Goal: Task Accomplishment & Management: Complete application form

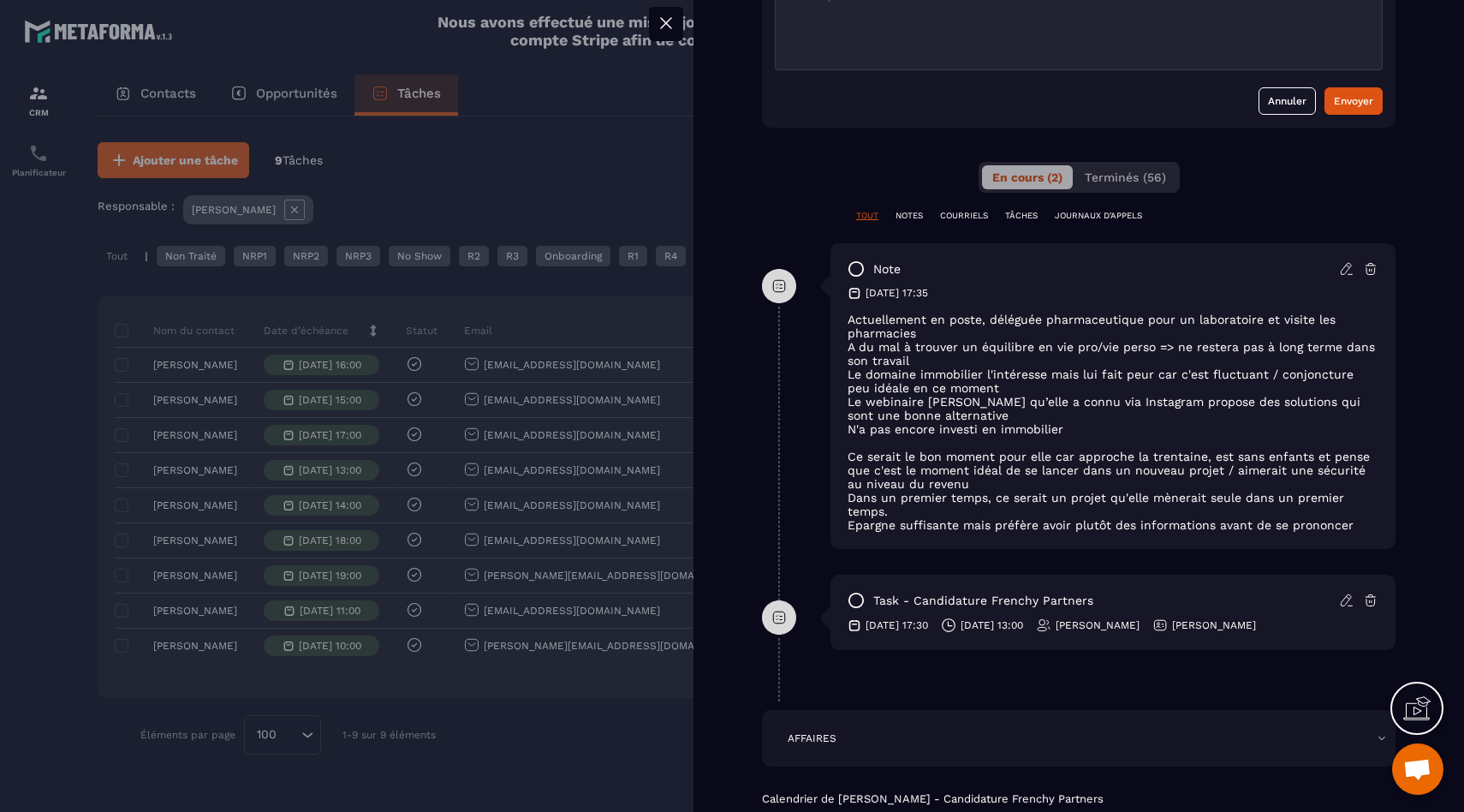
scroll to position [595, 0]
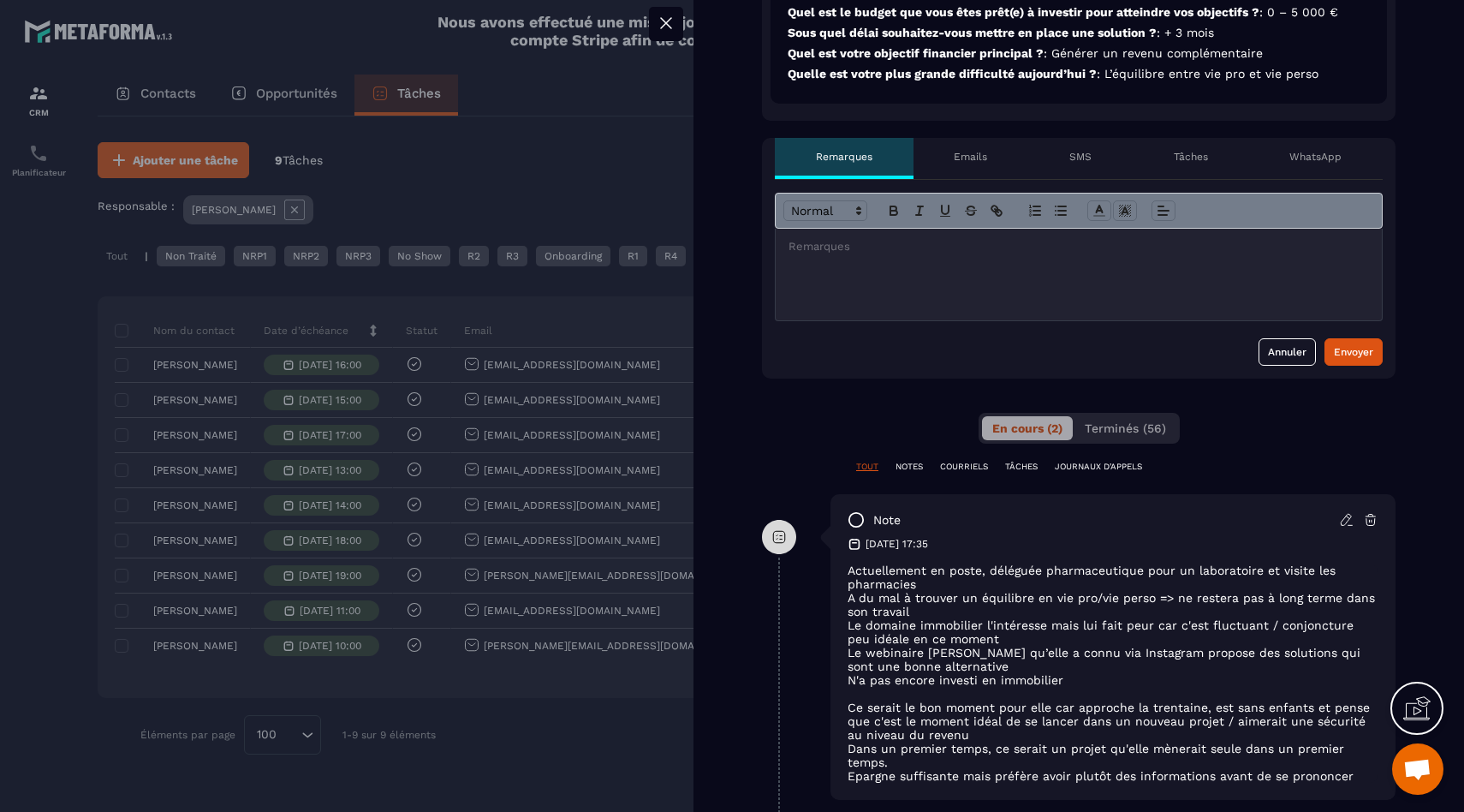
click at [933, 281] on div at bounding box center [1079, 274] width 606 height 92
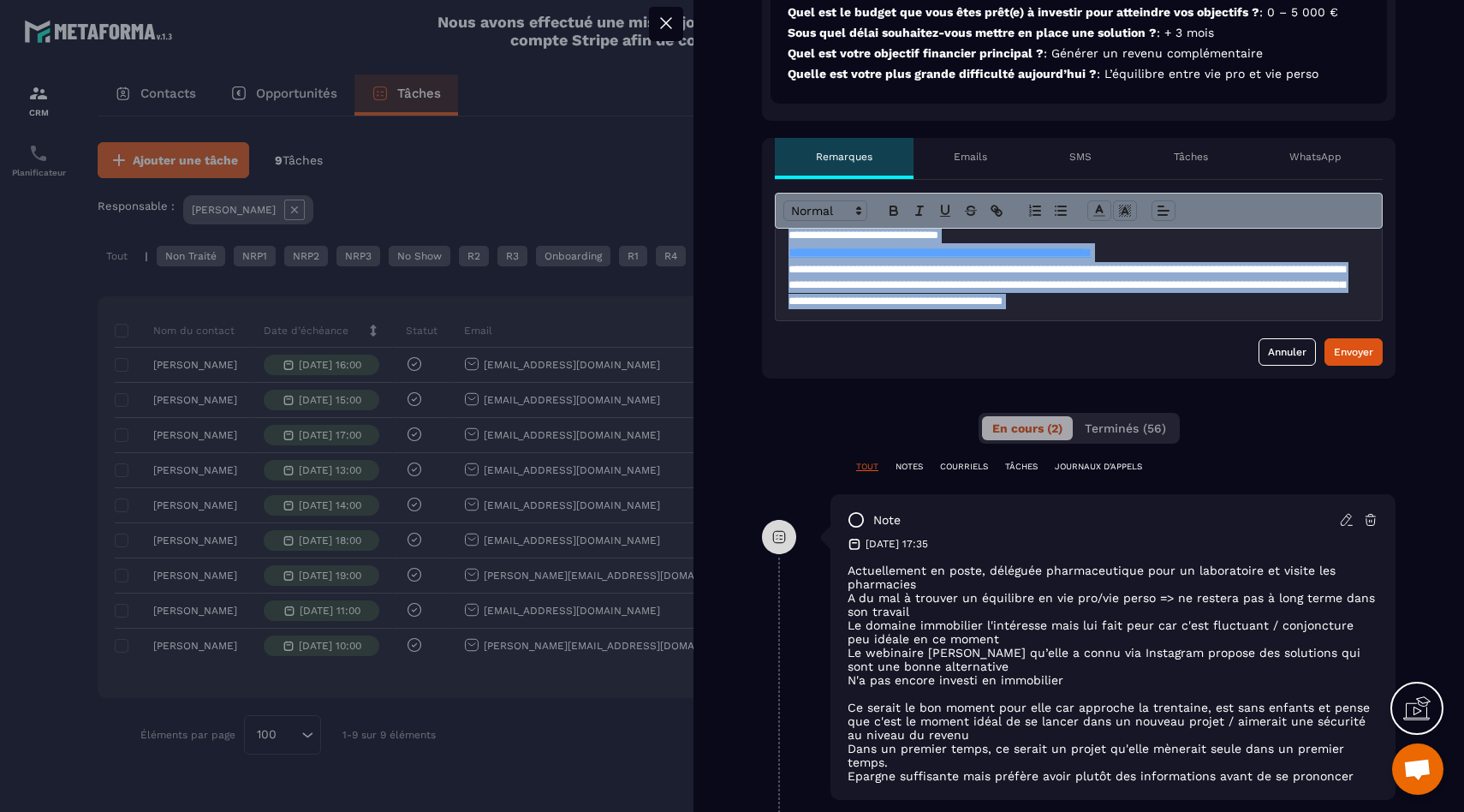
scroll to position [0, 0]
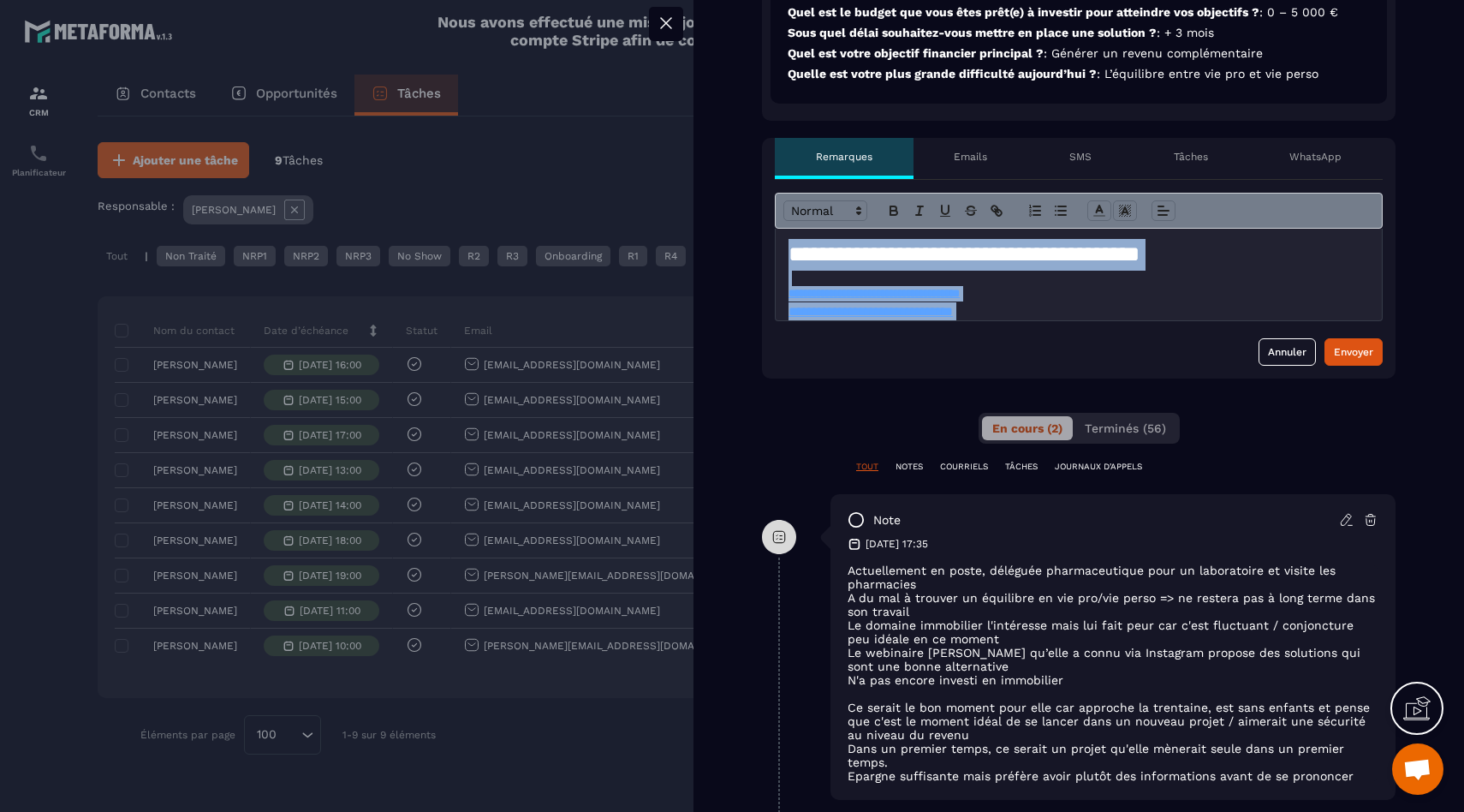
drag, startPoint x: 1329, startPoint y: 313, endPoint x: 468, endPoint y: 148, distance: 876.7
click at [468, 148] on div "Candidature Frenchy Partners Non traité injoignable Closing en cours Contrat en…" at bounding box center [732, 406] width 1464 height 812
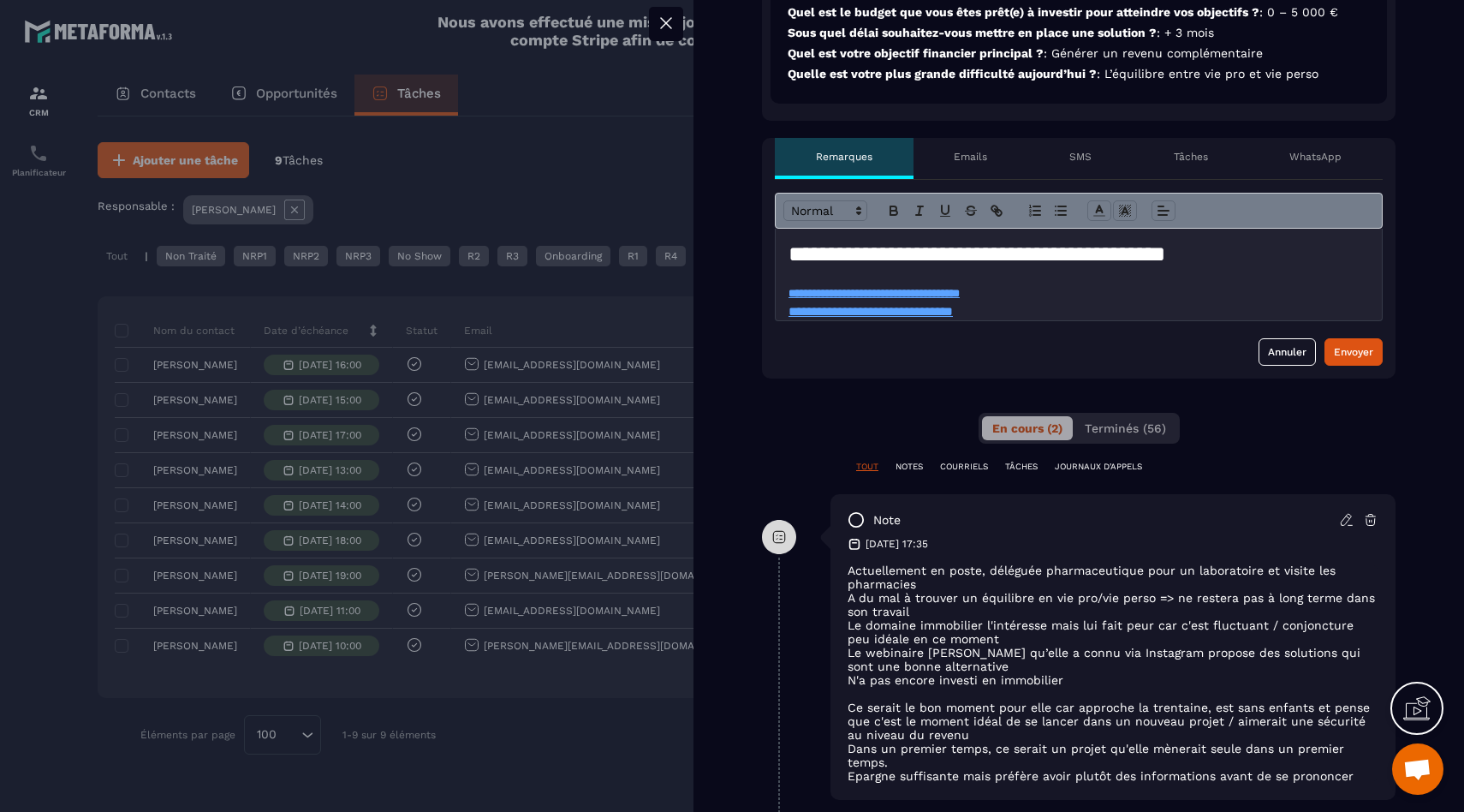
scroll to position [423, 0]
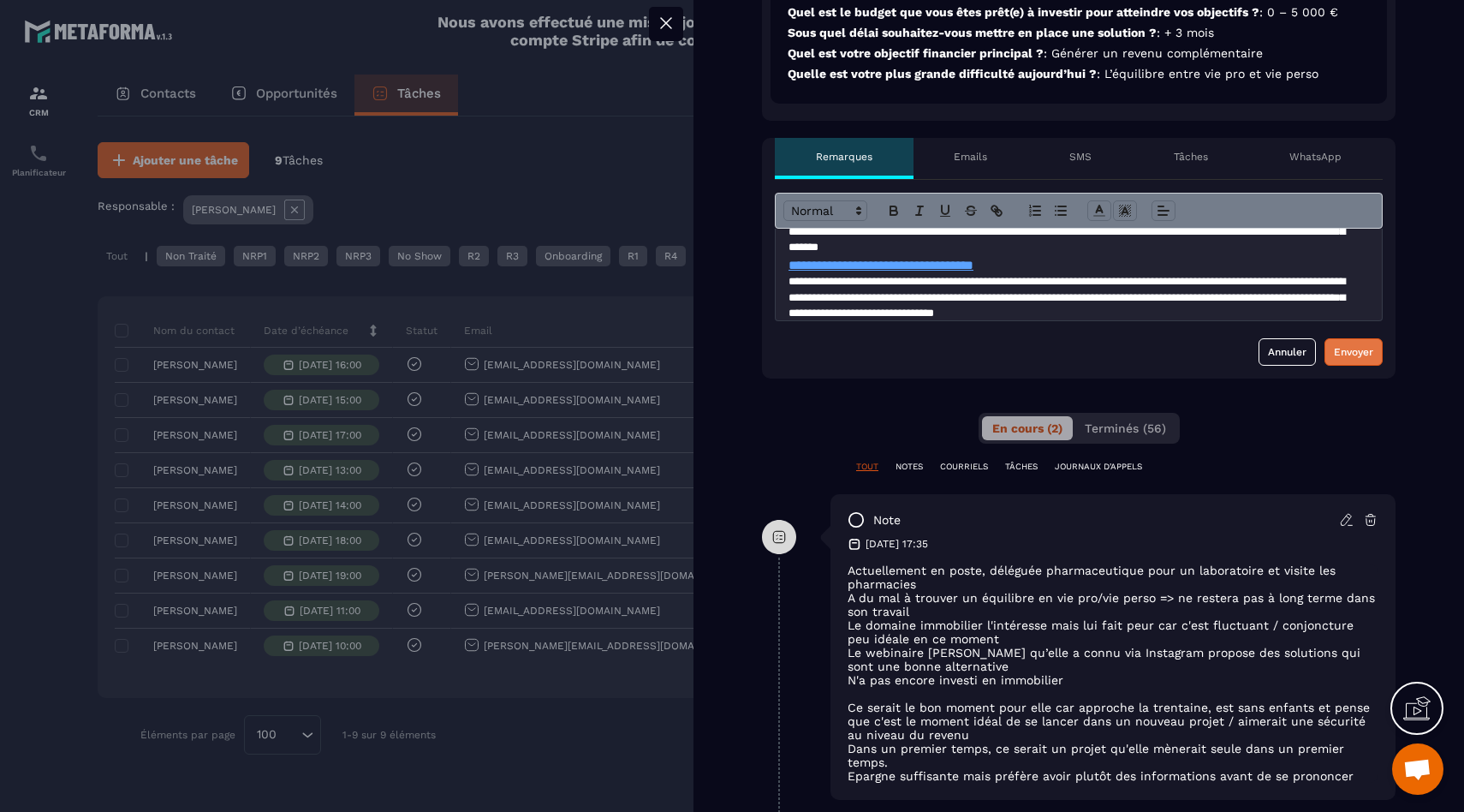
click at [1362, 342] on button "Envoyer" at bounding box center [1353, 352] width 59 height 27
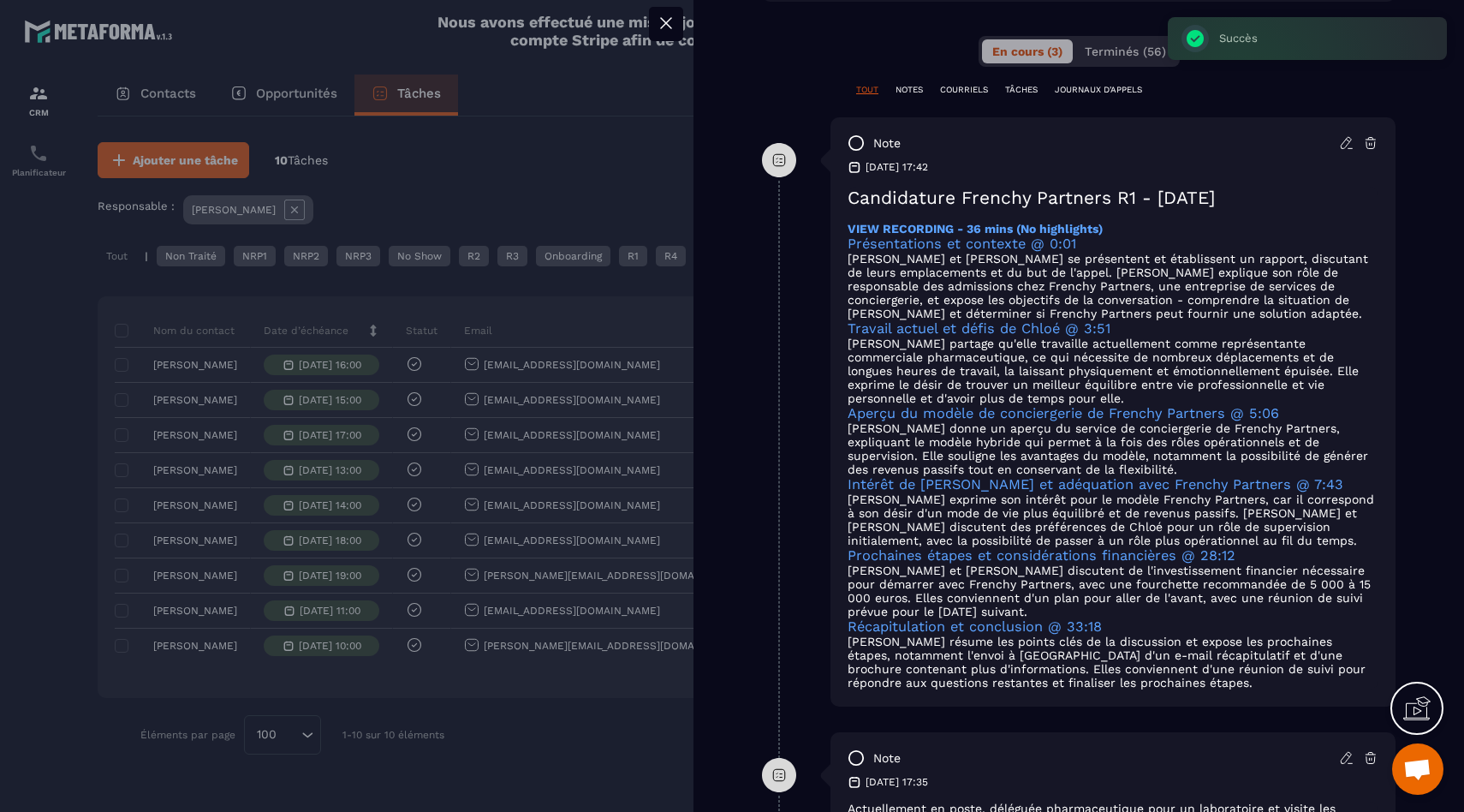
scroll to position [975, 0]
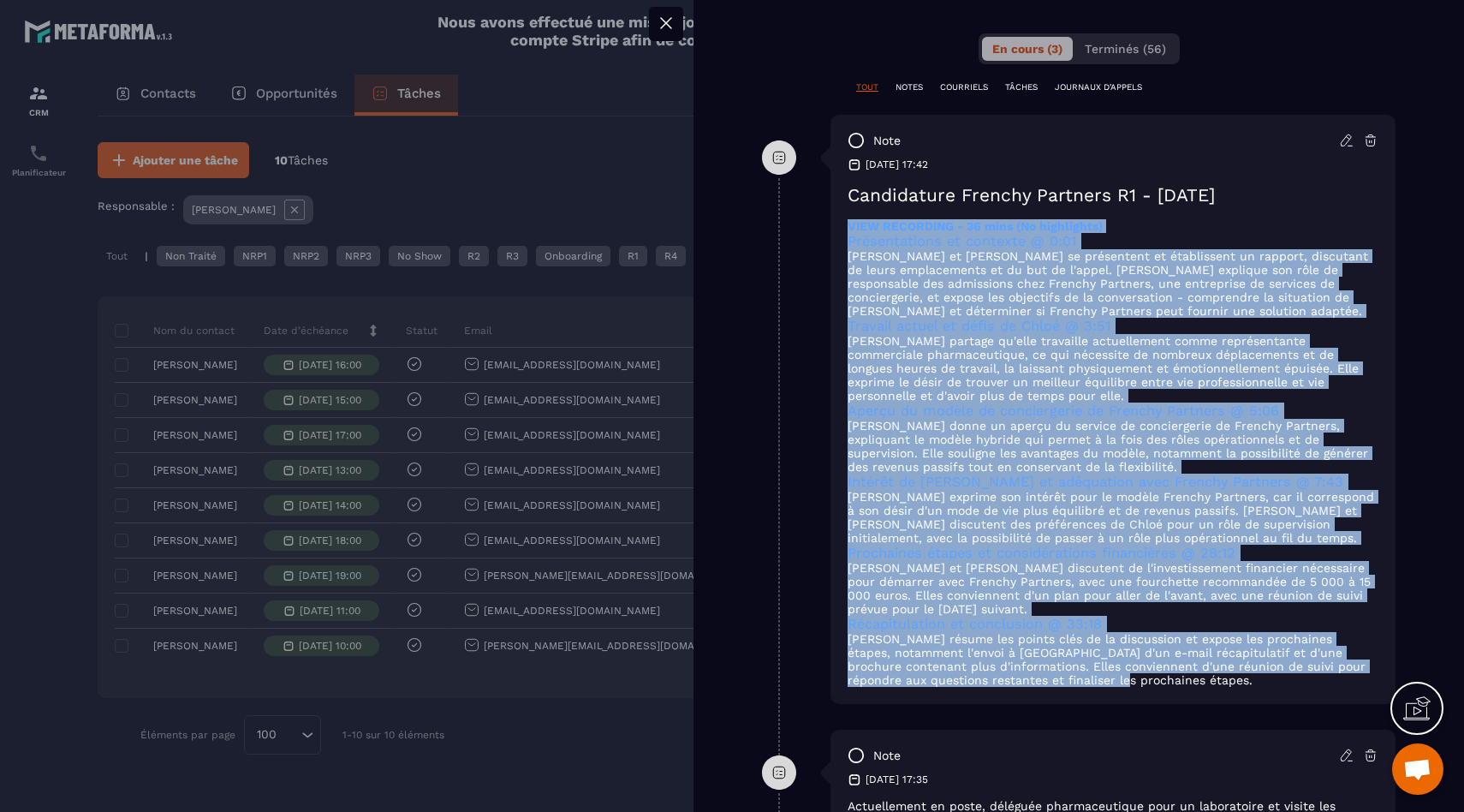
drag, startPoint x: 1131, startPoint y: 731, endPoint x: 817, endPoint y: 259, distance: 566.9
click at [817, 259] on div "note [DATE] 17:42 Candidature Frenchy Partners R1 - [DATE] VIEW RECORDING - 36 …" at bounding box center [1078, 421] width 633 height 615
copy div "LORE IPSUMDOLO - 03 sita (Co adipiscing) Elitseddoeius te incididu @ 1:28 Utlab…"
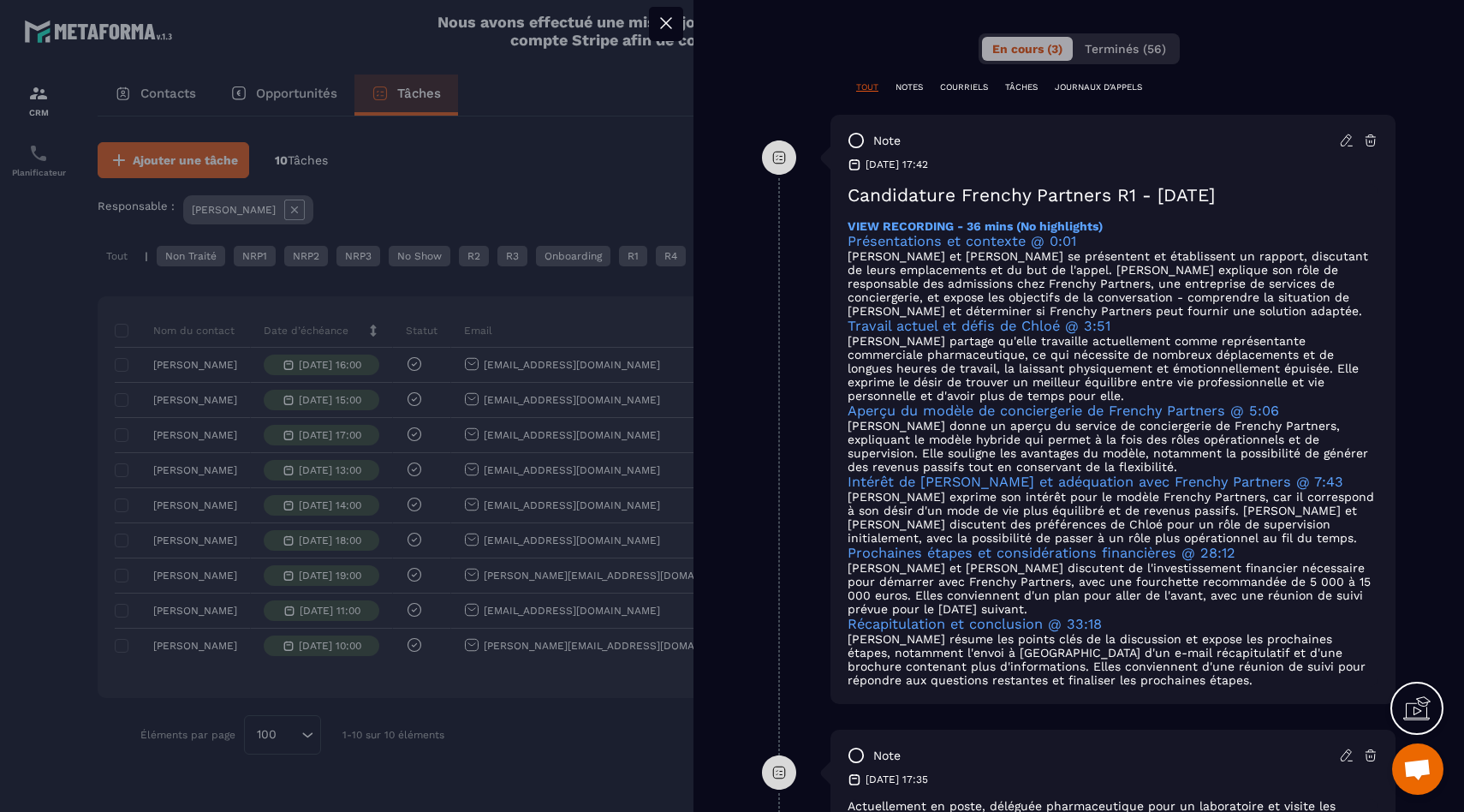
click at [586, 119] on div at bounding box center [732, 406] width 1464 height 812
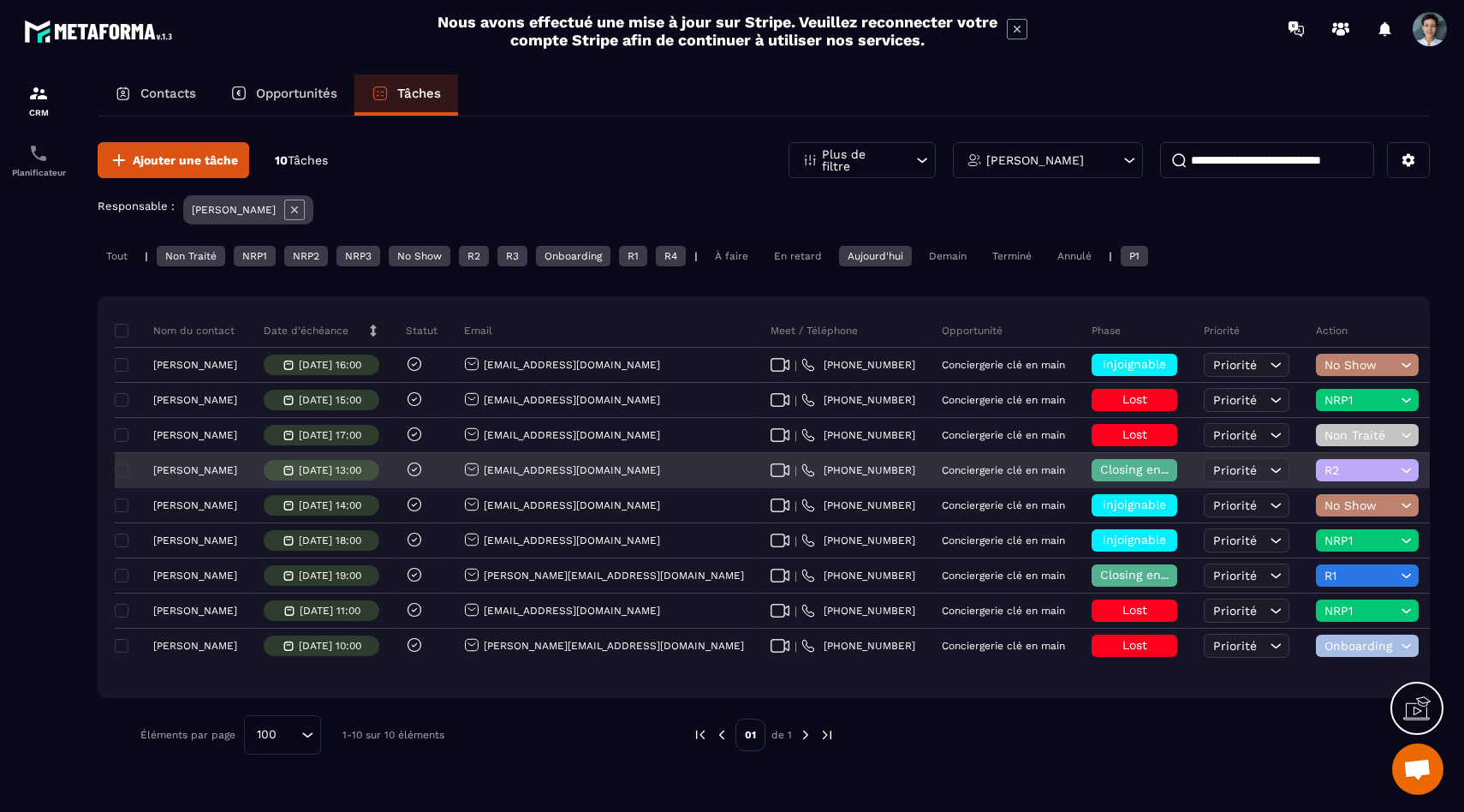
click at [206, 464] on p "[PERSON_NAME]" at bounding box center [195, 470] width 84 height 12
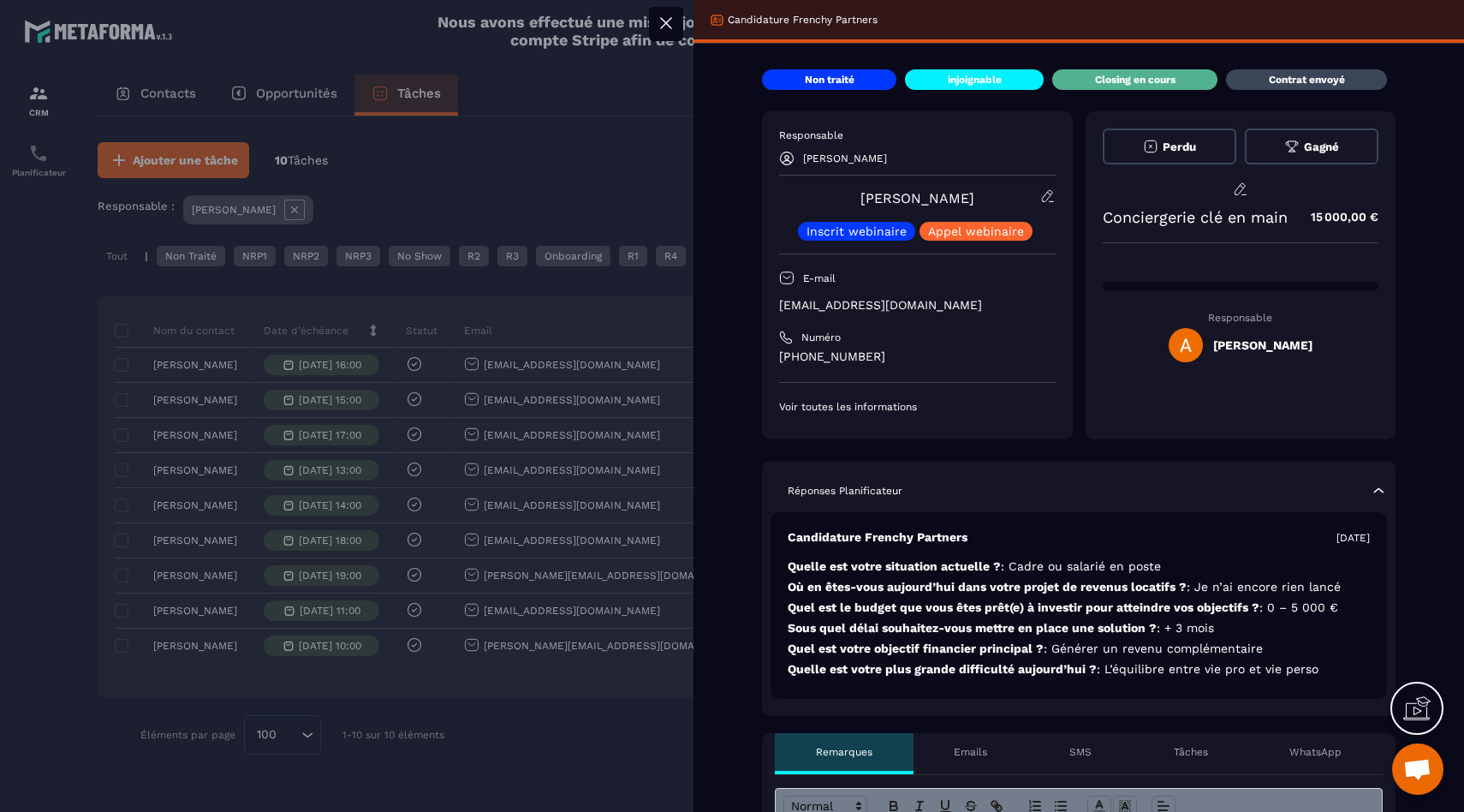
scroll to position [149, 0]
